Goal: Task Accomplishment & Management: Manage account settings

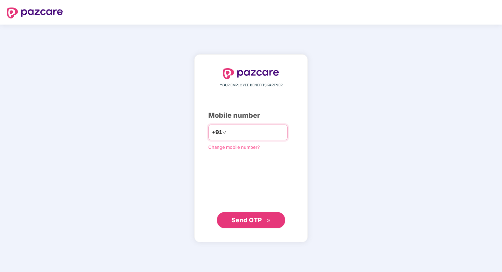
type input "**********"
click at [247, 226] on button "Send OTP" at bounding box center [251, 220] width 68 height 16
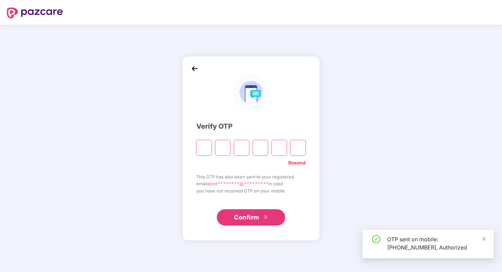
type input "*"
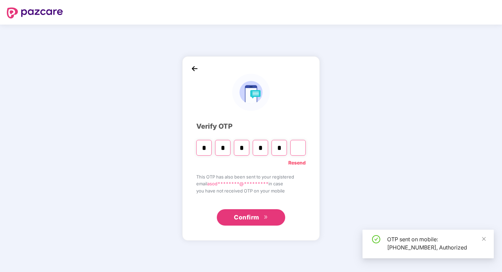
type input "*"
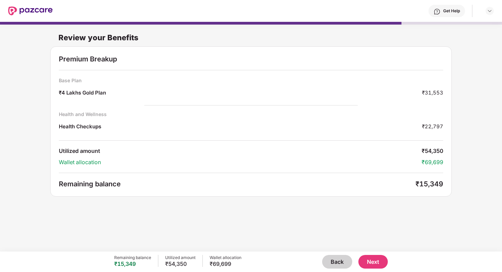
click at [330, 261] on button "Back" at bounding box center [337, 262] width 30 height 14
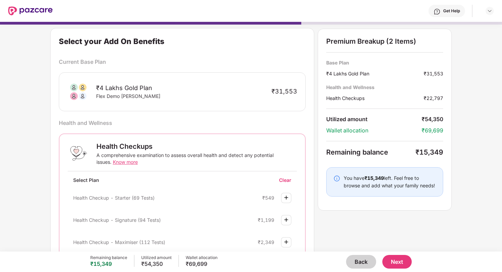
click at [359, 262] on button "Back" at bounding box center [361, 262] width 30 height 14
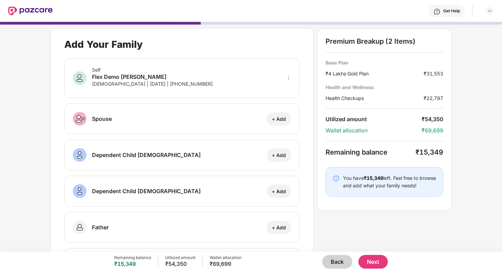
click at [350, 260] on button "Back" at bounding box center [337, 262] width 30 height 14
